Goal: Check status: Check status

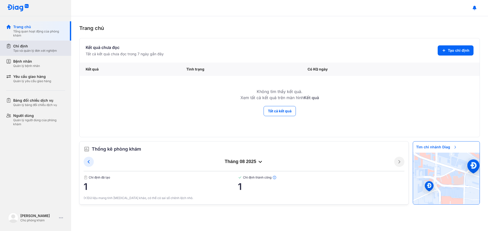
click at [24, 49] on div "Tạo và quản lý đơn xét nghiệm" at bounding box center [35, 51] width 44 height 4
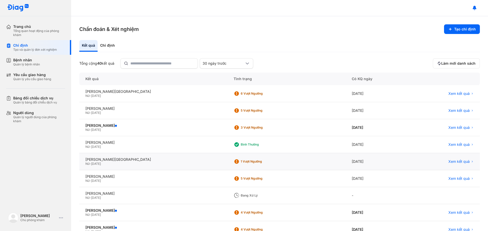
click at [241, 161] on div "1 Vượt ngưỡng" at bounding box center [261, 162] width 41 height 4
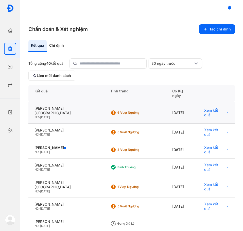
click at [118, 111] on div "6 Vượt ngưỡng" at bounding box center [138, 113] width 41 height 4
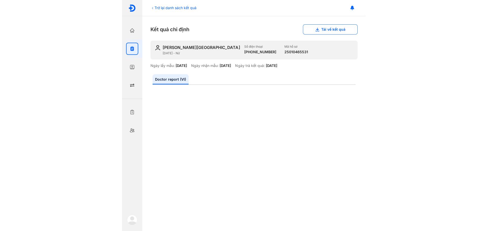
scroll to position [102, 0]
